Goal: Task Accomplishment & Management: Complete application form

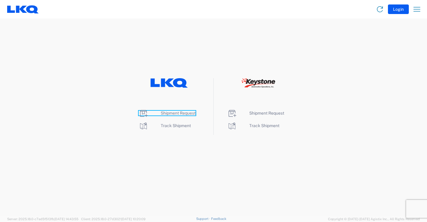
click at [184, 111] on span "Shipment Request" at bounding box center [178, 113] width 35 height 5
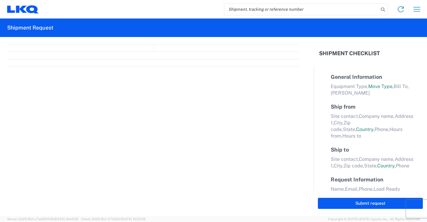
select select "FULL"
select select "LBS"
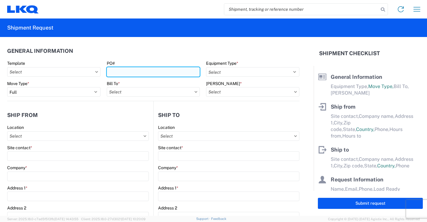
click at [149, 71] on input "PO#" at bounding box center [153, 72] width 93 height 10
type input "41862"
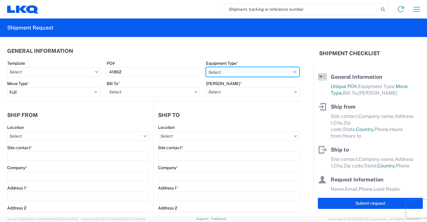
click at [270, 70] on select "Select 53’ Dry Van Flatbed Dropdeck (van) Lowboy (flatbed) Rail" at bounding box center [252, 72] width 93 height 10
select select "STDV"
click at [206, 67] on select "Select 53’ Dry Van Flatbed Dropdeck (van) Lowboy (flatbed) Rail" at bounding box center [252, 72] width 93 height 10
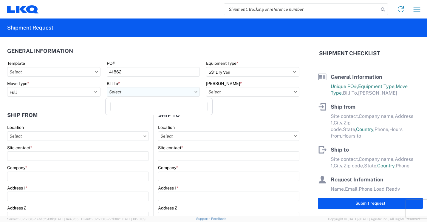
click at [173, 93] on input "Bill To *" at bounding box center [153, 92] width 93 height 10
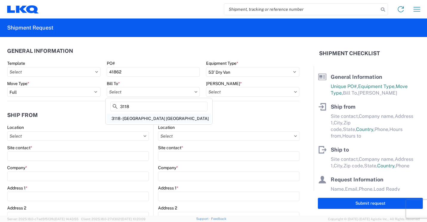
type input "3118"
click at [130, 116] on div "3118 - [GEOGRAPHIC_DATA] [GEOGRAPHIC_DATA]" at bounding box center [159, 118] width 104 height 10
type input "3118 - [GEOGRAPHIC_DATA] [GEOGRAPHIC_DATA]"
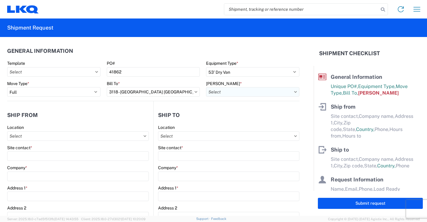
click at [253, 93] on input "[PERSON_NAME] *" at bounding box center [252, 92] width 93 height 10
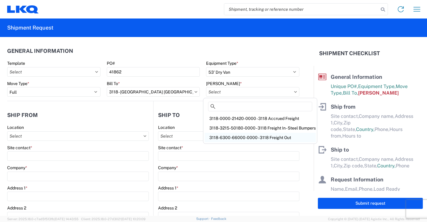
click at [245, 136] on div "3118-6300-66000-0000 - 3118 Freight Out" at bounding box center [259, 138] width 111 height 10
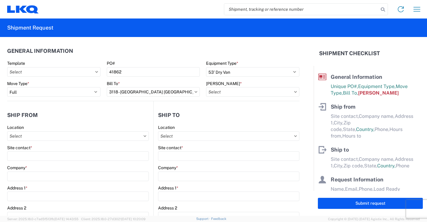
type input "3118-6300-66000-0000 - 3118 Freight Out"
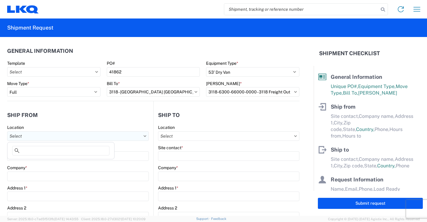
click at [115, 137] on input "Location" at bounding box center [78, 136] width 142 height 10
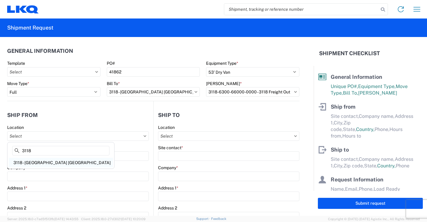
type input "3118"
click at [38, 163] on div "3118 - [GEOGRAPHIC_DATA] [GEOGRAPHIC_DATA]" at bounding box center [61, 163] width 104 height 10
type input "3118 - [GEOGRAPHIC_DATA] [GEOGRAPHIC_DATA]"
type input "LKQ Corporation"
type input "[STREET_ADDRESS]"
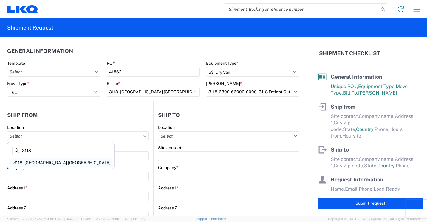
type input "Brainerd"
type input "56401"
select select "MN"
select select "US"
type input "07:00"
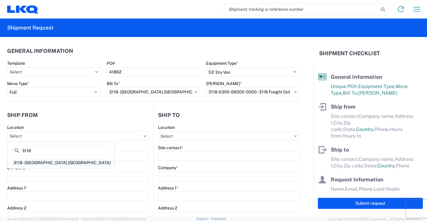
type input "16:30"
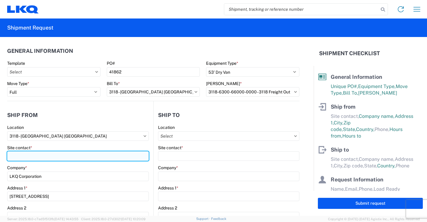
click at [50, 156] on input "Site contact *" at bounding box center [78, 156] width 142 height 10
type input "m"
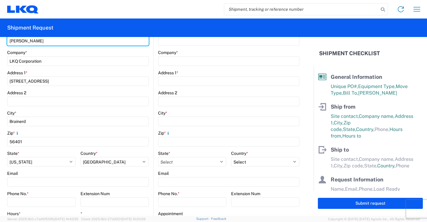
scroll to position [149, 0]
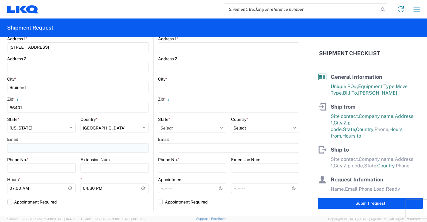
type input "[PERSON_NAME]"
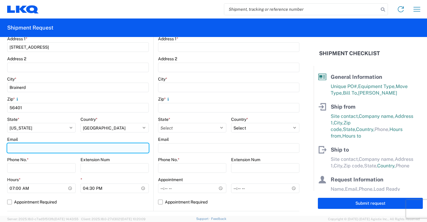
click at [77, 150] on input "Email" at bounding box center [78, 148] width 142 height 10
type input "[EMAIL_ADDRESS][DOMAIN_NAME]"
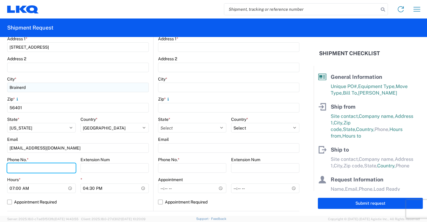
type input "2182973820"
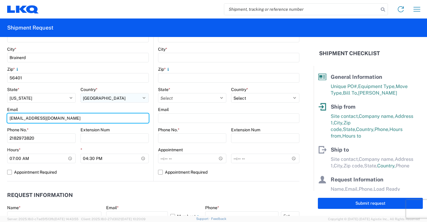
scroll to position [209, 0]
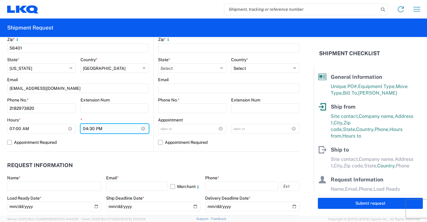
click at [86, 128] on input "16:30" at bounding box center [114, 129] width 69 height 10
type input "13:30"
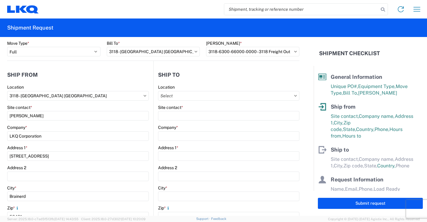
scroll to position [30, 0]
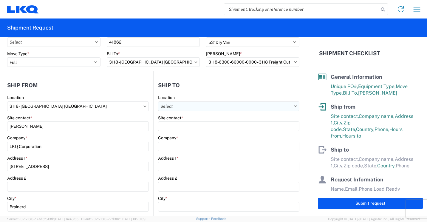
click at [242, 106] on input "Location" at bounding box center [228, 106] width 141 height 10
type input "032"
click at [177, 130] on div "3032 - [GEOGRAPHIC_DATA] [GEOGRAPHIC_DATA]" at bounding box center [209, 133] width 104 height 10
type input "3032 - [GEOGRAPHIC_DATA] [GEOGRAPHIC_DATA]"
type input "LKQ Corporation"
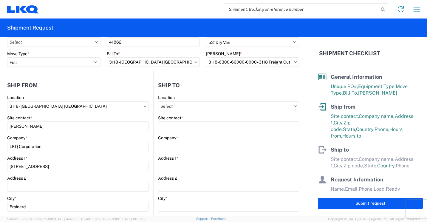
type input "[STREET_ADDRESS]"
type input "[PERSON_NAME]"
type input "98390"
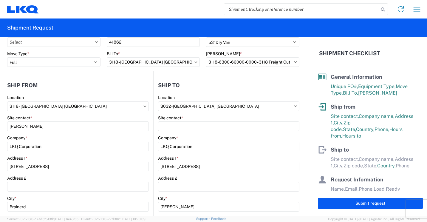
select select "US"
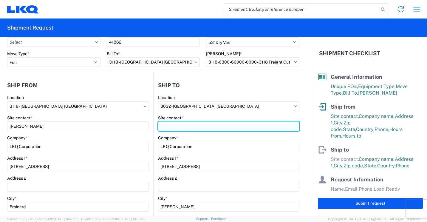
click at [190, 125] on input "Site contact *" at bounding box center [228, 126] width 141 height 10
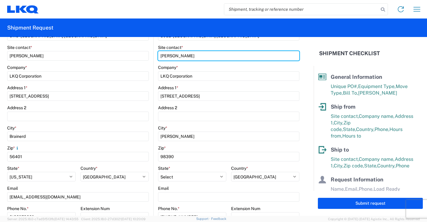
scroll to position [149, 0]
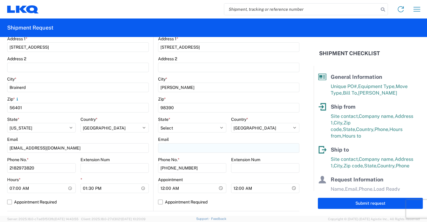
type input "[PERSON_NAME]"
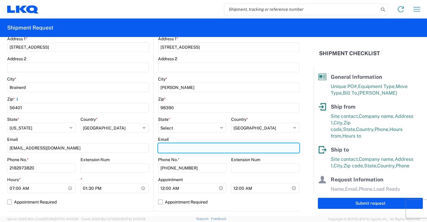
click at [214, 147] on input "Email" at bounding box center [228, 148] width 141 height 10
type input "[EMAIL_ADDRESS][DOMAIN_NAME]"
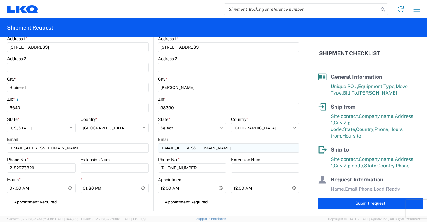
type input "[PERSON_NAME]"
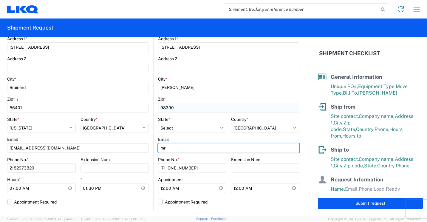
type input "m"
type input "[EMAIL_ADDRESS][DOMAIN_NAME]"
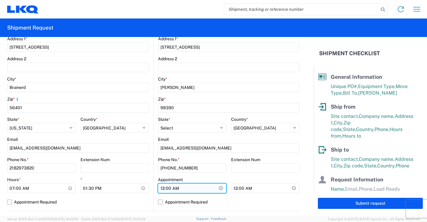
click at [161, 188] on input "00:00" at bounding box center [192, 188] width 68 height 10
type input "08:00"
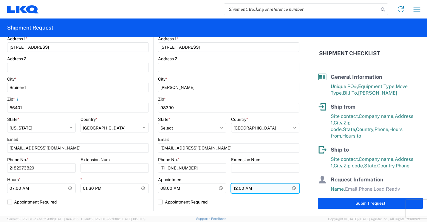
click at [233, 189] on input "00:00" at bounding box center [265, 188] width 68 height 10
type input "15:30"
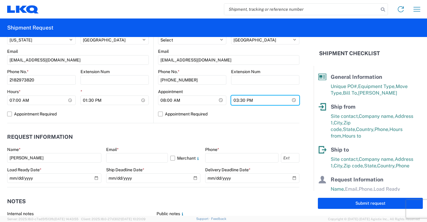
scroll to position [238, 0]
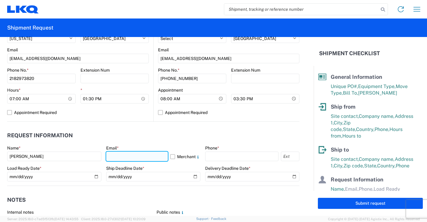
click at [131, 153] on input "text" at bounding box center [137, 156] width 62 height 10
type input "[EMAIL_ADDRESS][DOMAIN_NAME]"
click at [251, 118] on div "3032 Location 3032 - [GEOGRAPHIC_DATA] [GEOGRAPHIC_DATA] Site contact * [PERSON…" at bounding box center [228, 3] width 141 height 235
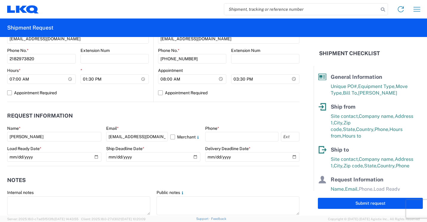
scroll to position [268, 0]
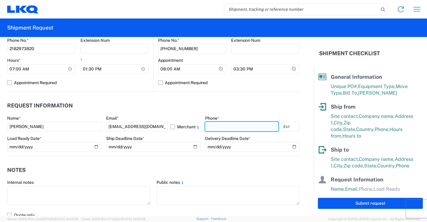
click at [254, 127] on input "text" at bounding box center [241, 127] width 73 height 10
type input "2182973820"
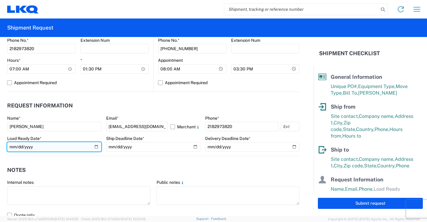
click at [94, 146] on input "date" at bounding box center [54, 147] width 94 height 10
type input "[DATE]"
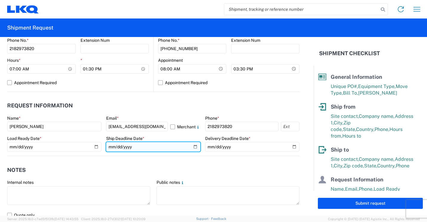
click at [191, 144] on input "date" at bounding box center [153, 147] width 94 height 10
type input "[DATE]"
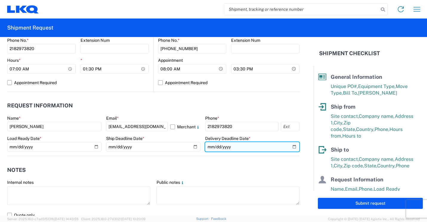
click at [291, 145] on input "date" at bounding box center [252, 147] width 94 height 10
click at [288, 146] on input "[DATE]" at bounding box center [252, 147] width 94 height 10
type input "[DATE]"
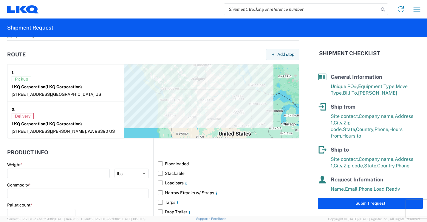
scroll to position [477, 0]
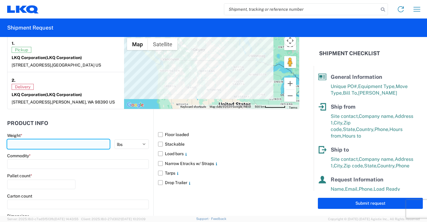
click at [78, 146] on input "number" at bounding box center [58, 144] width 102 height 10
type input "11707"
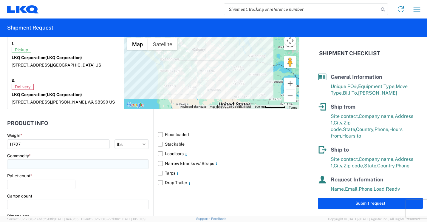
click at [68, 164] on input at bounding box center [78, 164] width 142 height 10
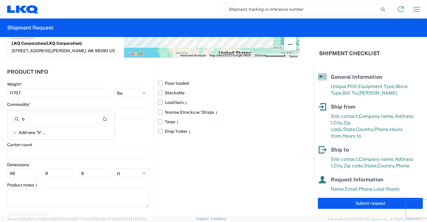
scroll to position [536, 0]
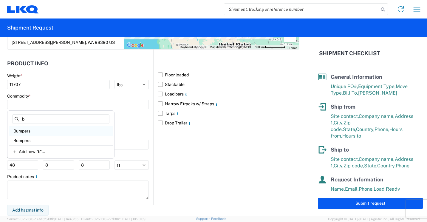
type input "b"
click at [24, 132] on div "Bumpers" at bounding box center [61, 131] width 104 height 10
type input "Bumpers"
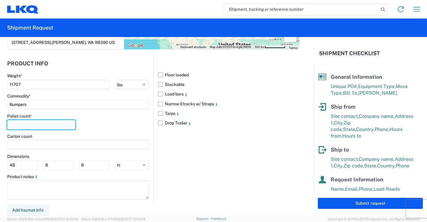
click at [31, 124] on input "number" at bounding box center [41, 125] width 68 height 10
type input "11"
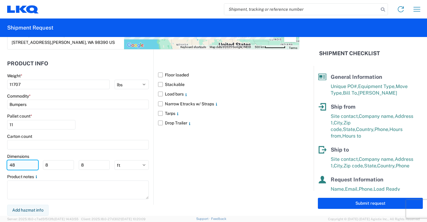
click at [27, 163] on input "48" at bounding box center [22, 165] width 31 height 10
type input "4"
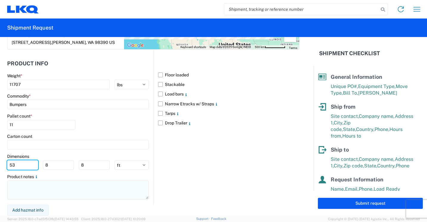
type input "53"
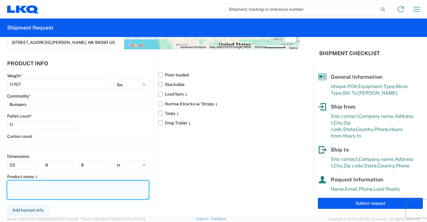
click at [85, 192] on textarea at bounding box center [78, 189] width 142 height 19
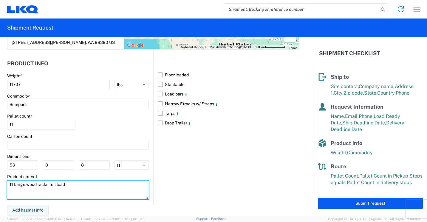
scroll to position [74, 0]
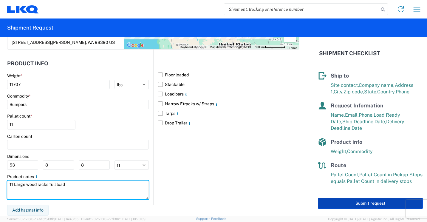
type textarea "11 Large wood racks full load"
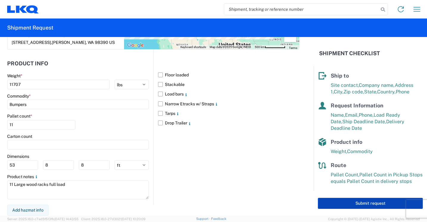
click at [344, 201] on button "Submit request" at bounding box center [370, 203] width 105 height 11
select select "US"
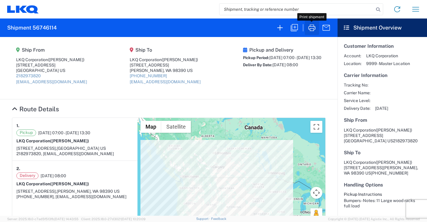
click at [311, 28] on icon "button" at bounding box center [311, 27] width 7 height 7
click at [276, 29] on icon "button" at bounding box center [280, 28] width 10 height 10
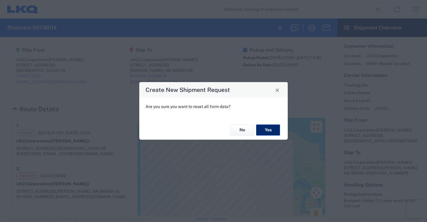
click at [266, 130] on button "Yes" at bounding box center [268, 129] width 24 height 11
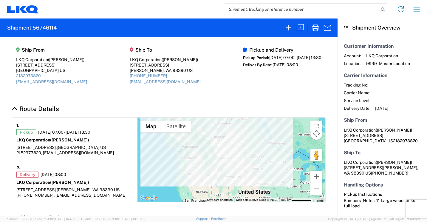
select select "FULL"
select select "US"
select select "LBS"
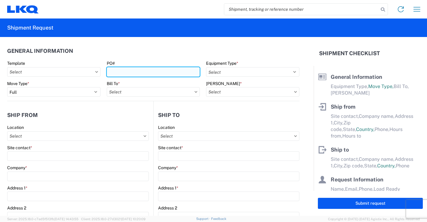
click at [162, 74] on input "PO#" at bounding box center [153, 72] width 93 height 10
type input "41863"
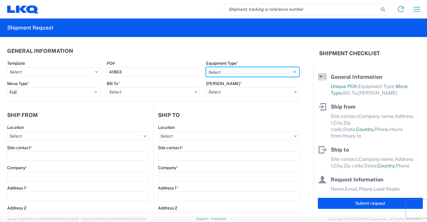
click at [264, 71] on select "Select 53’ Dry Van Flatbed Dropdeck (van) Lowboy (flatbed) Rail" at bounding box center [252, 72] width 93 height 10
select select "STDV"
click at [206, 67] on select "Select 53’ Dry Van Flatbed Dropdeck (van) Lowboy (flatbed) Rail" at bounding box center [252, 72] width 93 height 10
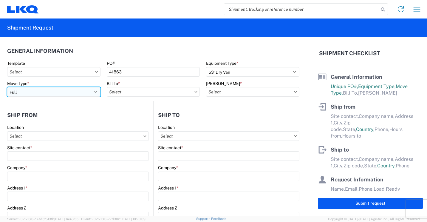
click at [93, 92] on select "Select Full Partial TL" at bounding box center [53, 92] width 93 height 10
select select "PARTIAL_TL"
click at [7, 87] on select "Select Full Partial TL" at bounding box center [53, 92] width 93 height 10
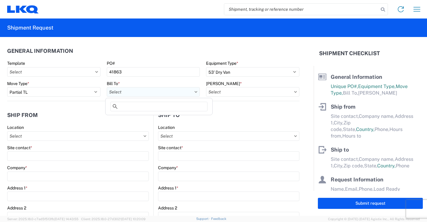
click at [150, 91] on input "Bill To *" at bounding box center [153, 92] width 93 height 10
type input "3118"
click at [133, 118] on div "3118 - [GEOGRAPHIC_DATA] [GEOGRAPHIC_DATA]" at bounding box center [159, 118] width 104 height 10
type input "3118 - [GEOGRAPHIC_DATA] [GEOGRAPHIC_DATA]"
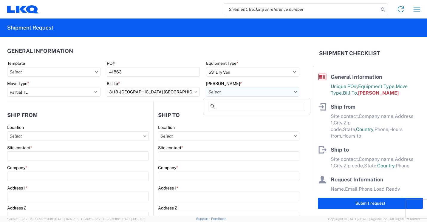
click at [231, 93] on input "[PERSON_NAME] *" at bounding box center [252, 92] width 93 height 10
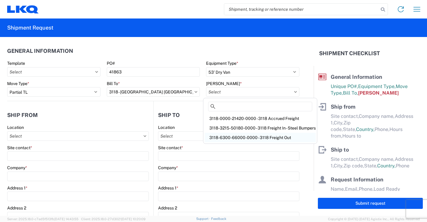
click at [239, 138] on div "3118-6300-66000-0000 - 3118 Freight Out" at bounding box center [259, 138] width 111 height 10
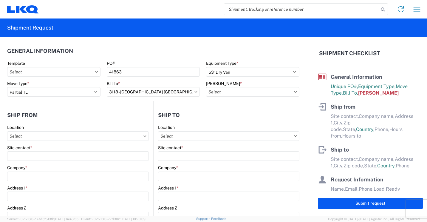
type input "3118-6300-66000-0000 - 3118 Freight Out"
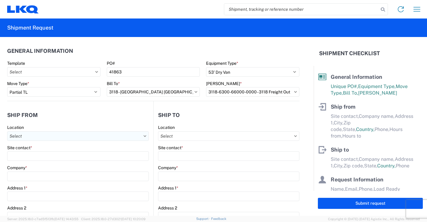
click at [101, 136] on input "Location" at bounding box center [78, 136] width 142 height 10
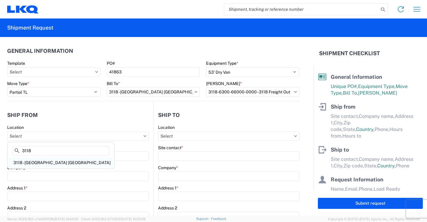
type input "3118"
click at [33, 161] on div "3118 - [GEOGRAPHIC_DATA] [GEOGRAPHIC_DATA]" at bounding box center [61, 163] width 104 height 10
type input "3118 - [GEOGRAPHIC_DATA] [GEOGRAPHIC_DATA]"
type input "LKQ Corporation"
type input "[STREET_ADDRESS]"
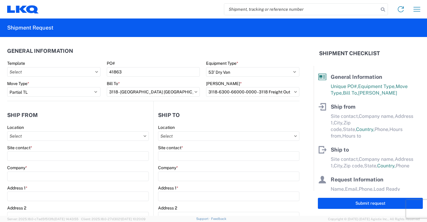
type input "Brainerd"
type input "56401"
select select "MN"
type input "07:00"
type input "16:30"
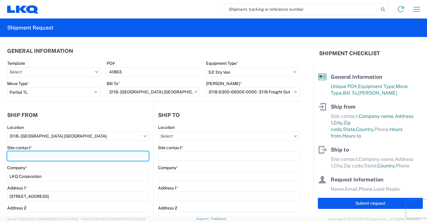
click at [35, 154] on input "Site contact *" at bounding box center [78, 156] width 142 height 10
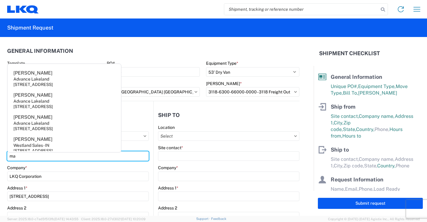
type input "m"
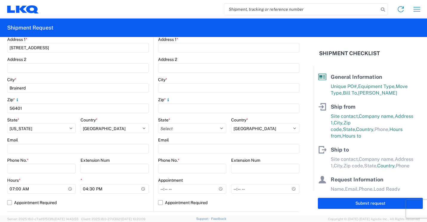
scroll to position [149, 0]
type input "[PERSON_NAME]"
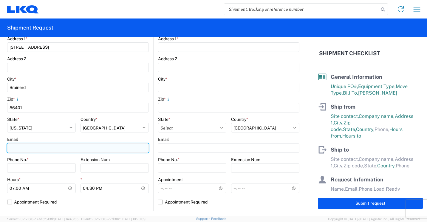
click at [48, 148] on input "Email" at bounding box center [78, 148] width 142 height 10
type input "[EMAIL_ADDRESS][DOMAIN_NAME]"
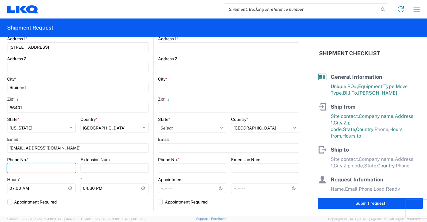
type input "2182973820"
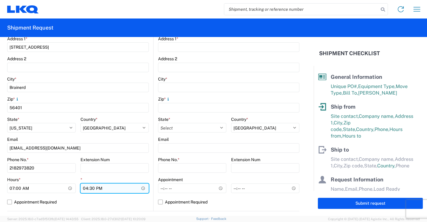
click at [84, 188] on input "16:30" at bounding box center [114, 188] width 69 height 10
type input "13:30"
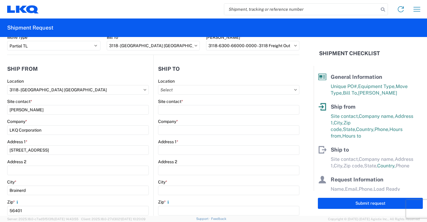
scroll to position [60, 0]
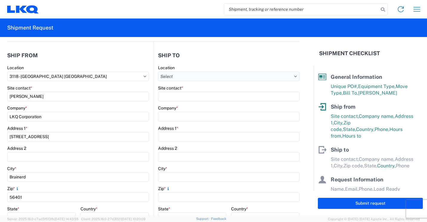
click at [266, 74] on input "Location" at bounding box center [228, 76] width 141 height 10
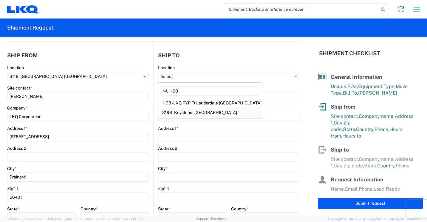
type input "198"
click at [210, 111] on div "3198 - Keystone - [GEOGRAPHIC_DATA]" at bounding box center [209, 113] width 104 height 10
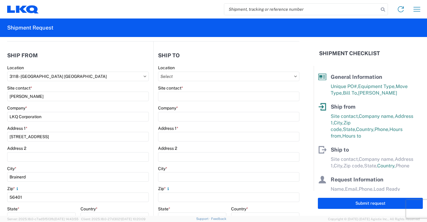
type input "3198 - Keystone - [GEOGRAPHIC_DATA]"
type input "LKQ Corporation"
type input "13642 Orden Dr"
type input "[GEOGRAPHIC_DATA]"
type input "90670"
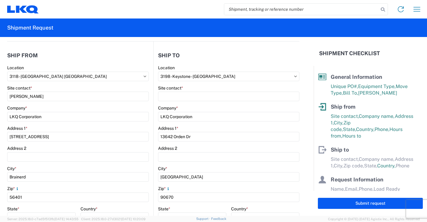
select select "US"
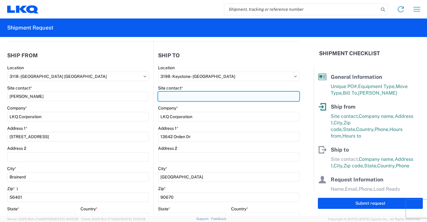
click at [214, 97] on input "Site contact *" at bounding box center [228, 96] width 141 height 10
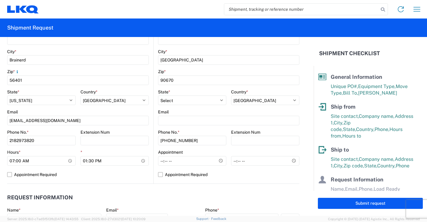
scroll to position [179, 0]
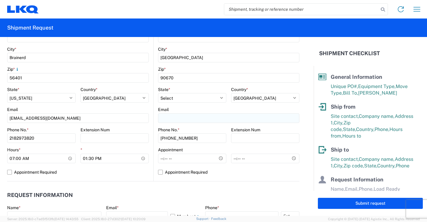
type input "[PERSON_NAME]"
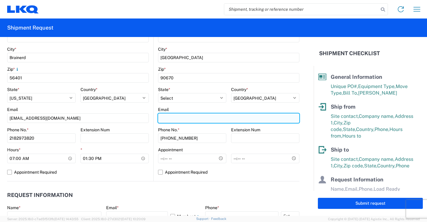
click at [203, 117] on input "Email" at bounding box center [228, 118] width 141 height 10
type input "[EMAIL_ADDRESS][DOMAIN_NAME]"
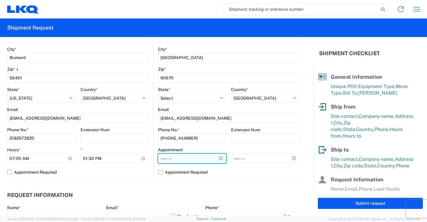
click at [163, 158] on input "Hours *" at bounding box center [192, 158] width 68 height 10
click at [158, 159] on input "Hours *" at bounding box center [192, 158] width 68 height 10
type input "08:00"
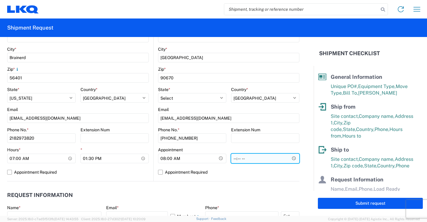
click at [231, 159] on input "*" at bounding box center [265, 158] width 68 height 10
type input "15:30"
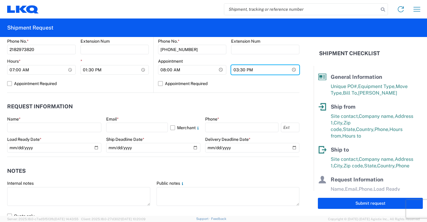
scroll to position [268, 0]
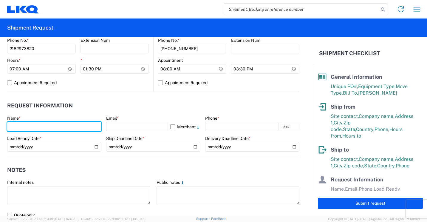
drag, startPoint x: 72, startPoint y: 128, endPoint x: 85, endPoint y: 111, distance: 21.4
click at [74, 126] on input "text" at bounding box center [54, 127] width 94 height 10
type input "[PERSON_NAME]"
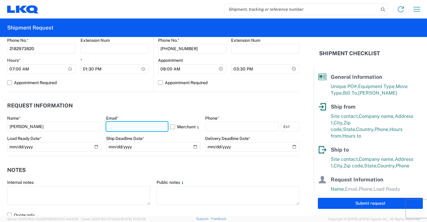
click at [152, 127] on input "text" at bounding box center [137, 127] width 62 height 10
type input "[EMAIL_ADDRESS][DOMAIN_NAME]"
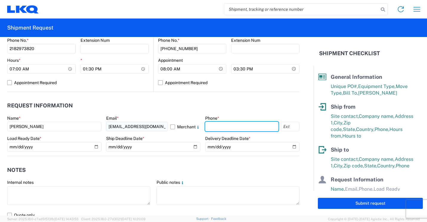
type input "2182973820"
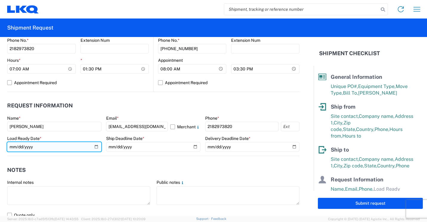
click at [93, 146] on input "date" at bounding box center [54, 147] width 94 height 10
type input "[DATE]"
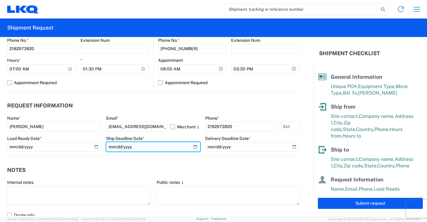
click at [192, 144] on input "date" at bounding box center [153, 147] width 94 height 10
type input "[DATE]"
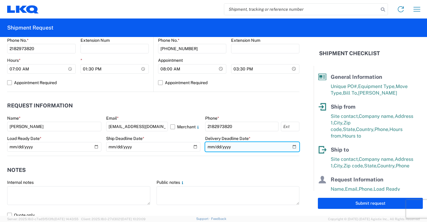
click at [290, 145] on input "date" at bounding box center [252, 147] width 94 height 10
type input "[DATE]"
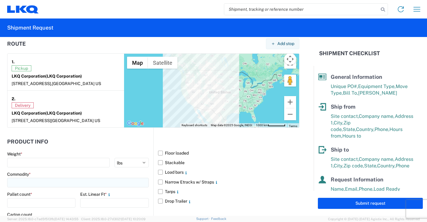
scroll to position [477, 0]
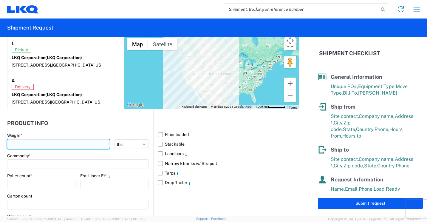
click at [59, 143] on input "number" at bounding box center [58, 144] width 102 height 10
type input "4443"
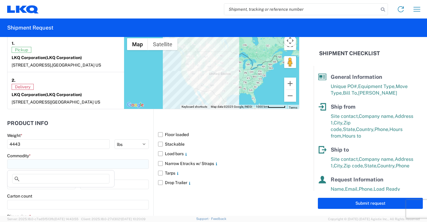
click at [43, 165] on input at bounding box center [78, 164] width 142 height 10
type input "b"
click at [26, 189] on div "Bumpers" at bounding box center [61, 191] width 104 height 10
type input "Bumpers"
click at [26, 183] on input "number" at bounding box center [41, 184] width 68 height 10
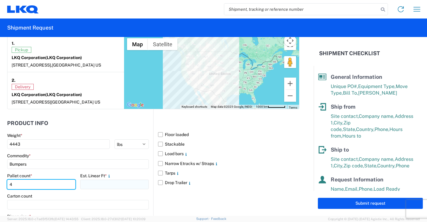
type input "4"
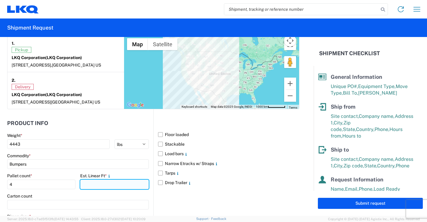
click at [93, 185] on input "number" at bounding box center [114, 184] width 68 height 10
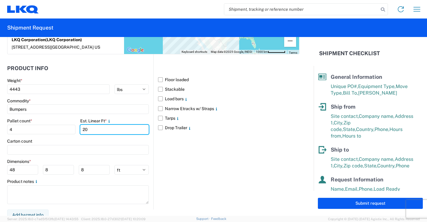
scroll to position [536, 0]
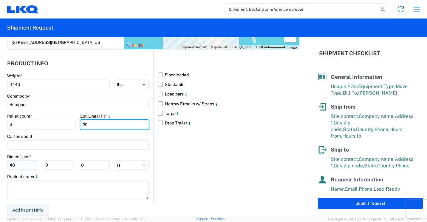
type input "20"
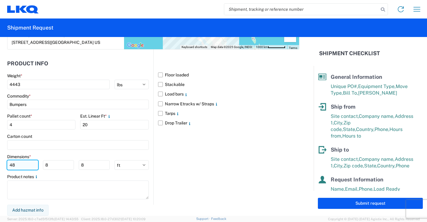
click at [33, 164] on input "48" at bounding box center [22, 165] width 31 height 10
type input "4"
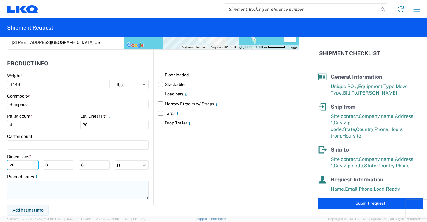
type input "20"
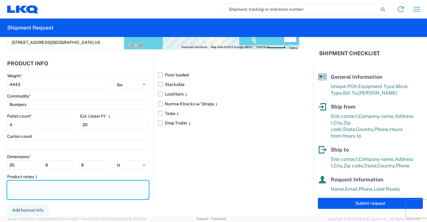
drag, startPoint x: 32, startPoint y: 189, endPoint x: 75, endPoint y: 188, distance: 42.9
click at [32, 189] on textarea at bounding box center [78, 189] width 142 height 19
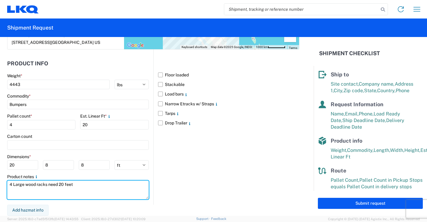
scroll to position [80, 0]
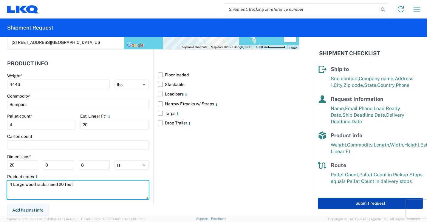
type textarea "4 Large wood racks need 20 feet"
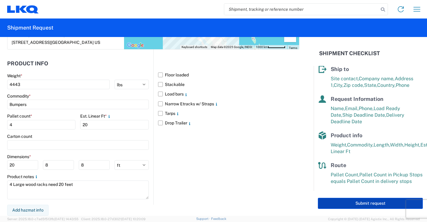
click at [332, 200] on button "Submit request" at bounding box center [370, 203] width 105 height 11
select select "US"
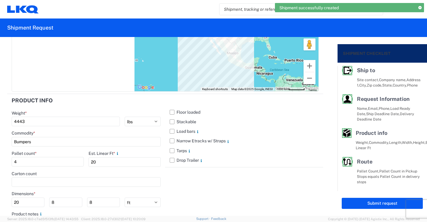
scroll to position [78, 0]
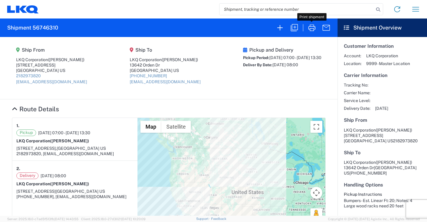
click at [312, 29] on icon "button" at bounding box center [312, 28] width 10 height 10
